Goal: Register for event/course

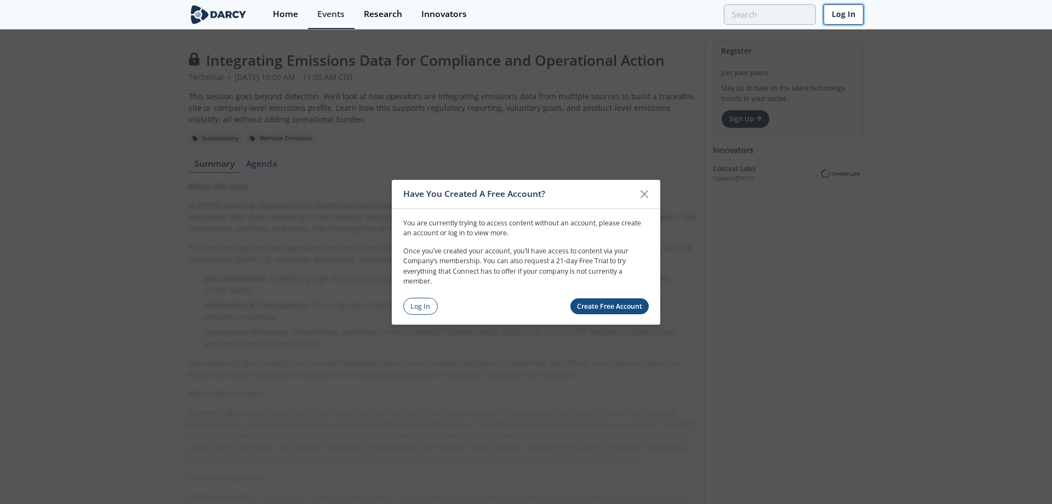
click at [844, 14] on link "Log In" at bounding box center [844, 14] width 40 height 20
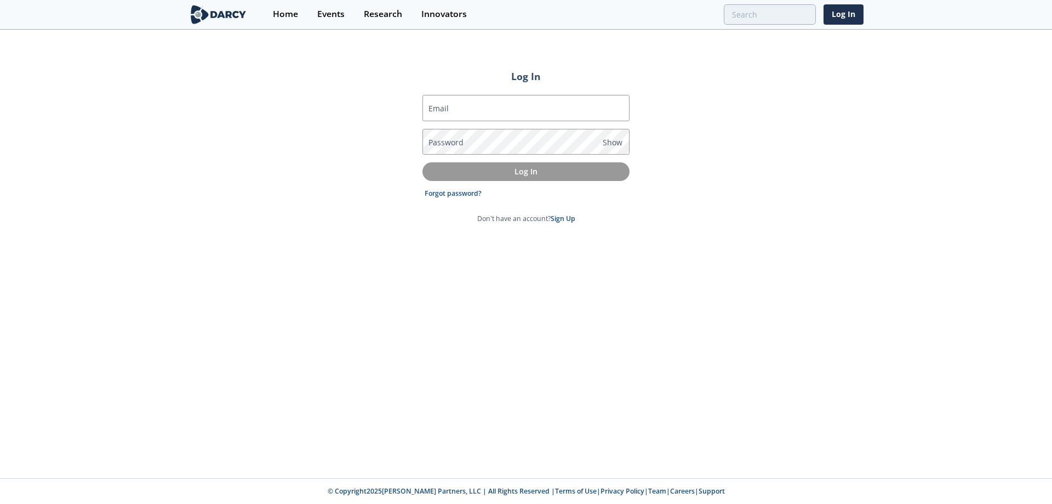
type input "tyler.taylor@chordenergy.com"
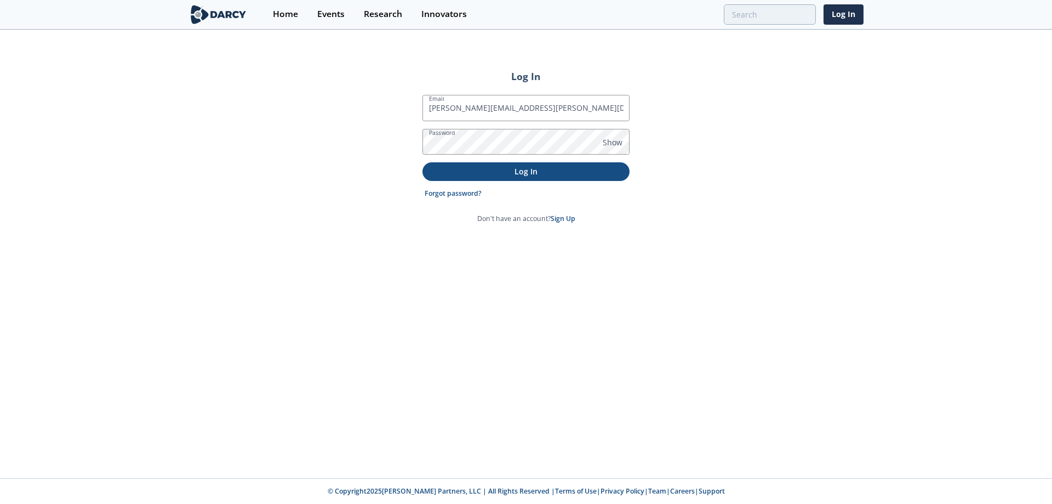
click at [555, 174] on p "Log In" at bounding box center [526, 171] width 192 height 12
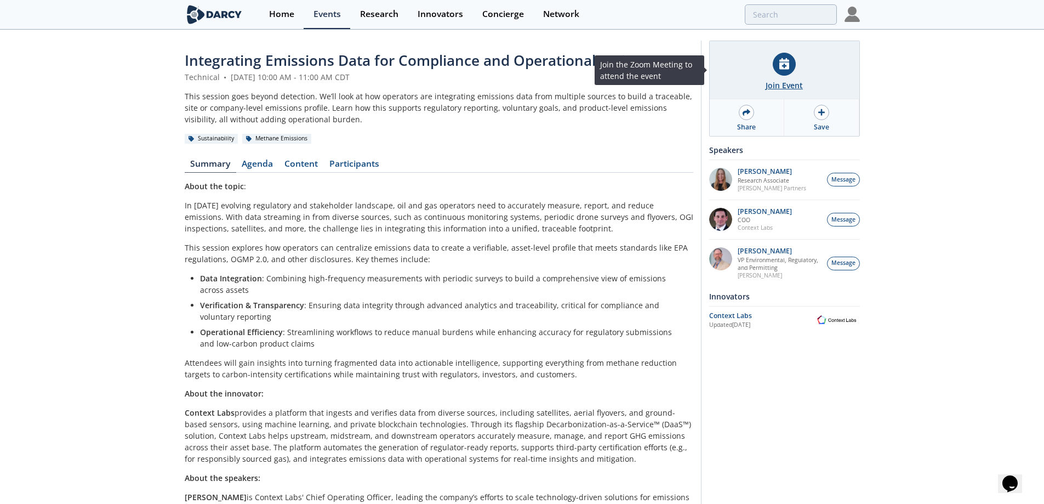
click at [788, 88] on div "Join Event" at bounding box center [783, 85] width 37 height 12
